Goal: Find specific page/section: Find specific page/section

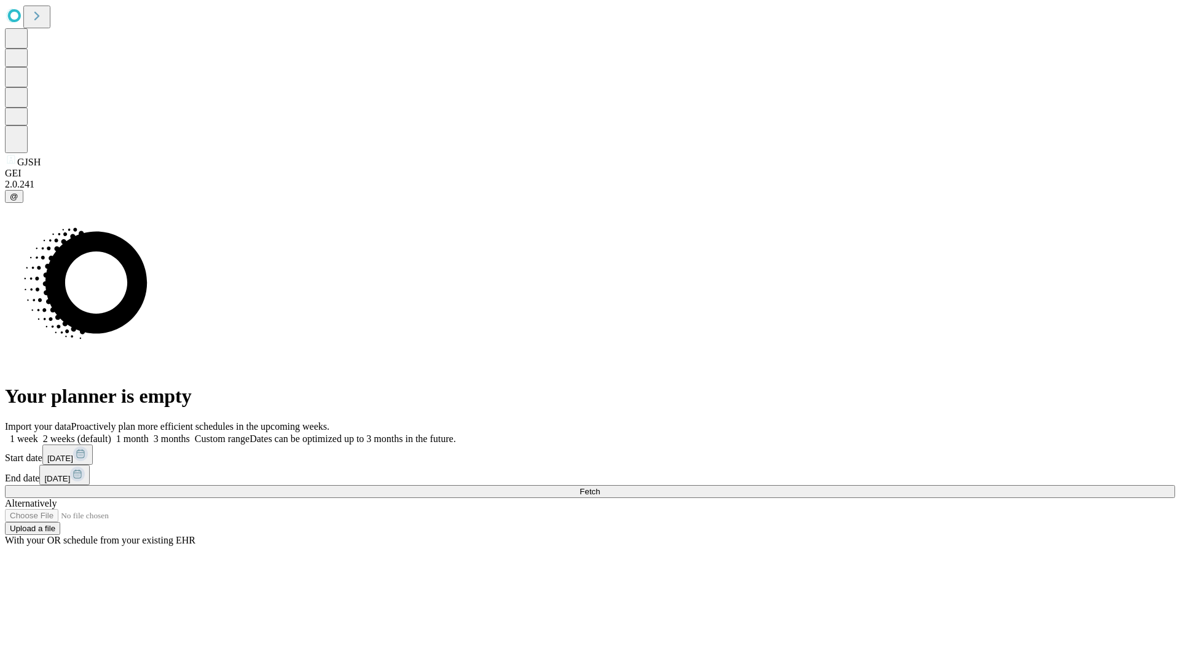
click at [600, 487] on span "Fetch" at bounding box center [589, 491] width 20 height 9
